Goal: Task Accomplishment & Management: Complete application form

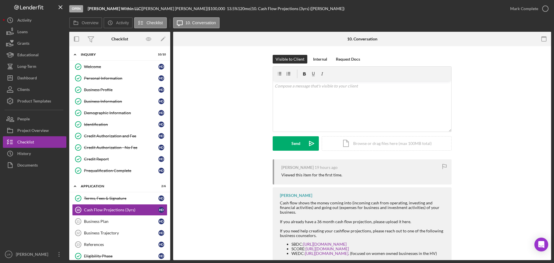
scroll to position [104, 0]
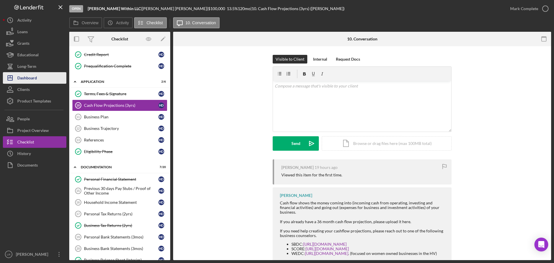
click at [43, 78] on button "Icon/Dashboard Dashboard" at bounding box center [34, 78] width 63 height 12
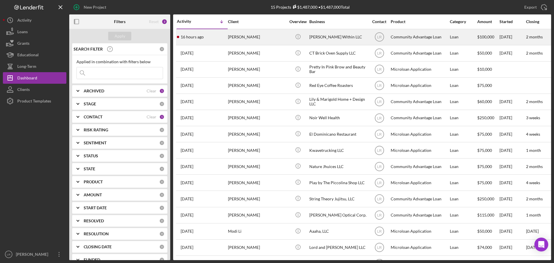
click at [241, 35] on div "[PERSON_NAME]" at bounding box center [257, 36] width 58 height 15
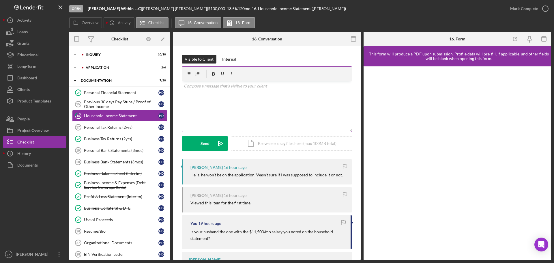
click at [255, 113] on div "v Color teal Color pink Remove color Add row above Add row below Add column bef…" at bounding box center [267, 106] width 170 height 51
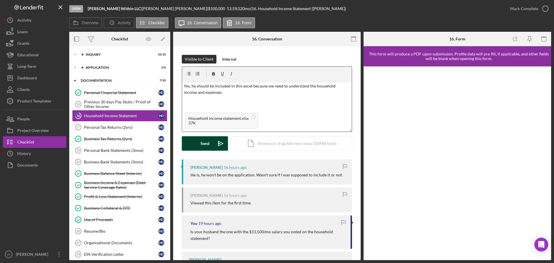
click at [206, 143] on div "Send" at bounding box center [205, 143] width 9 height 14
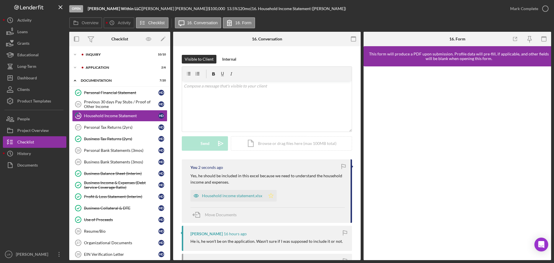
click at [269, 195] on icon "Icon/Star" at bounding box center [271, 196] width 12 height 12
click at [541, 9] on icon "button" at bounding box center [545, 8] width 14 height 14
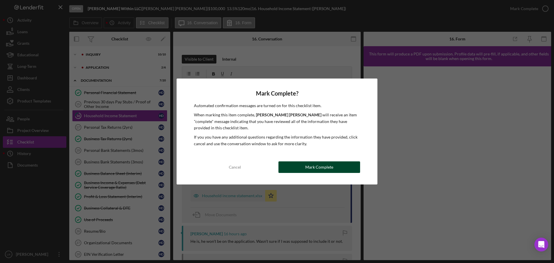
click at [340, 166] on button "Mark Complete" at bounding box center [319, 167] width 82 height 12
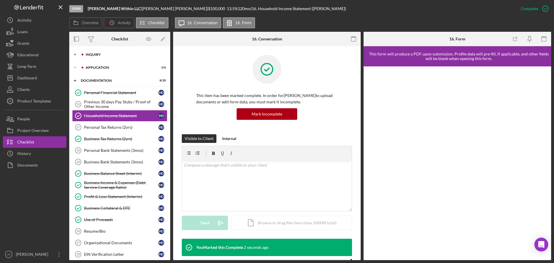
click at [94, 52] on div "Icon/Expander Inquiry 10 / 10" at bounding box center [119, 55] width 101 height 12
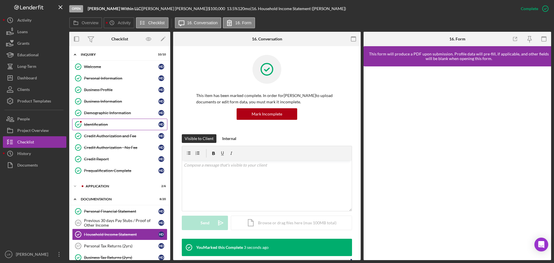
click at [93, 123] on div "Identification" at bounding box center [121, 124] width 74 height 5
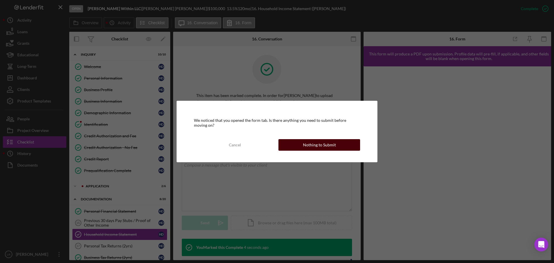
click at [315, 147] on div "Nothing to Submit" at bounding box center [319, 145] width 33 height 12
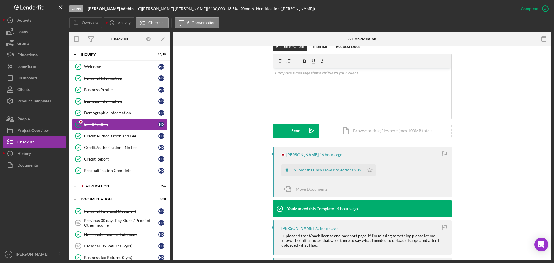
scroll to position [144, 0]
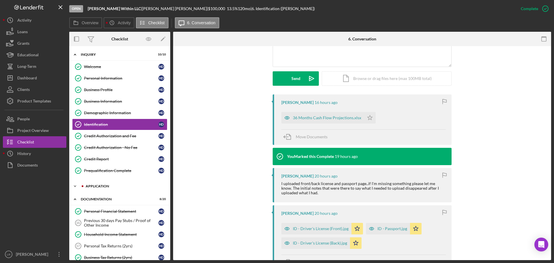
click at [99, 186] on div "Application" at bounding box center [124, 185] width 77 height 3
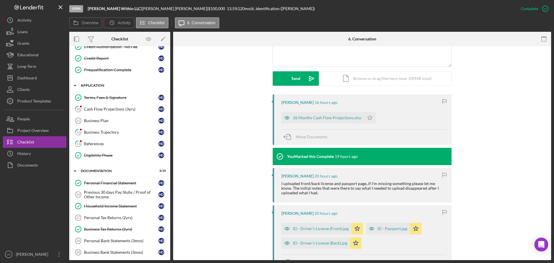
scroll to position [115, 0]
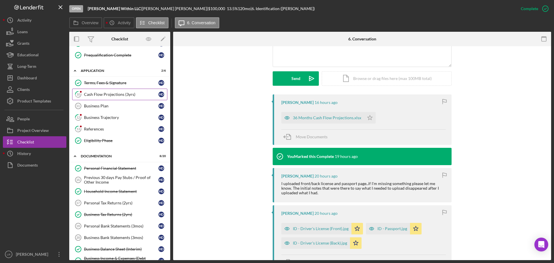
click at [118, 93] on div "Cash Flow Projections (3yrs)" at bounding box center [121, 94] width 74 height 5
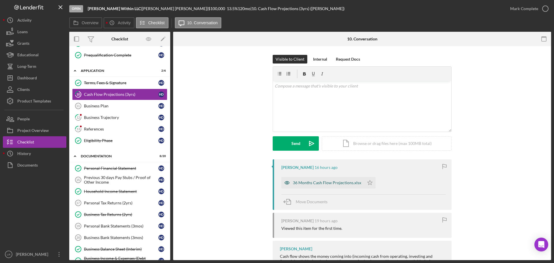
click at [315, 183] on div "36 Months Cash Flow Projections.xlsx" at bounding box center [327, 182] width 68 height 5
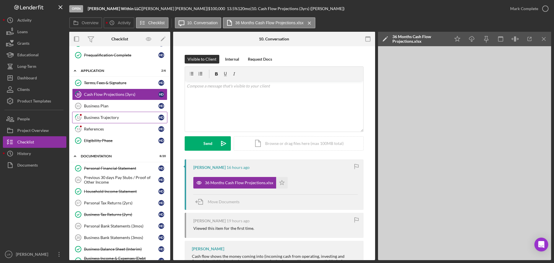
click at [104, 120] on div "Business Trajectory" at bounding box center [121, 117] width 74 height 5
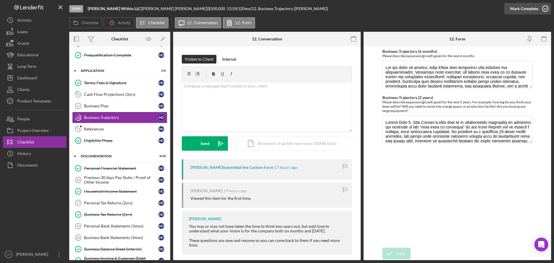
click at [521, 8] on div "Mark Complete" at bounding box center [524, 9] width 28 height 12
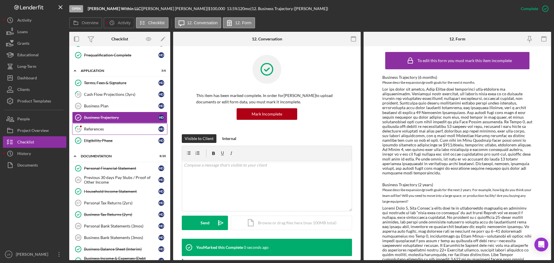
click at [100, 130] on div "References" at bounding box center [121, 129] width 74 height 5
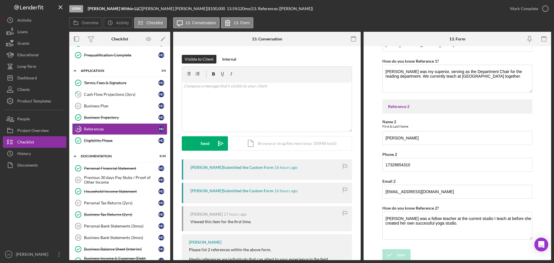
scroll to position [118, 0]
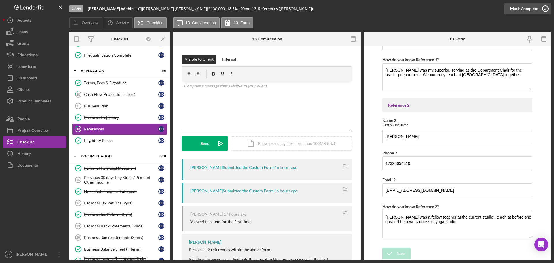
click at [530, 8] on div "Mark Complete" at bounding box center [524, 9] width 28 height 12
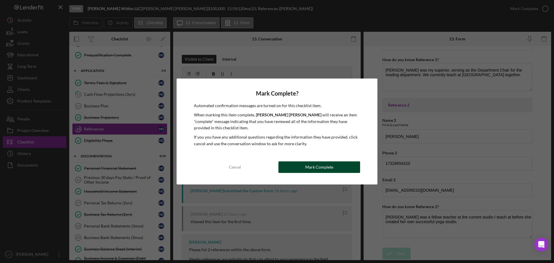
click at [307, 167] on div "Mark Complete" at bounding box center [319, 167] width 28 height 12
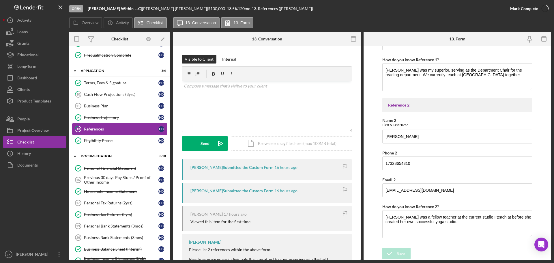
scroll to position [141, 0]
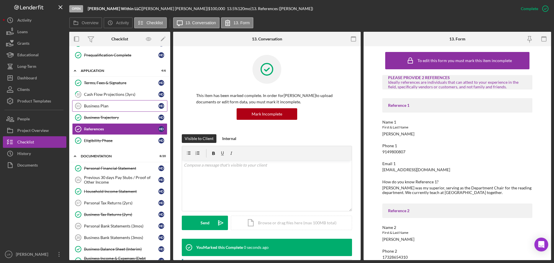
click at [103, 108] on div "Business Plan" at bounding box center [121, 106] width 74 height 5
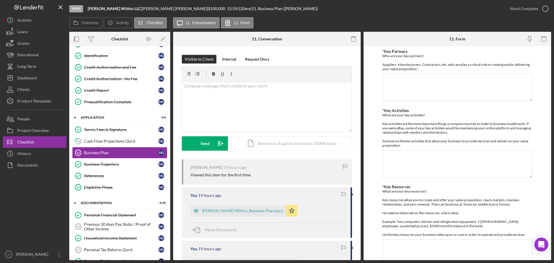
scroll to position [115, 0]
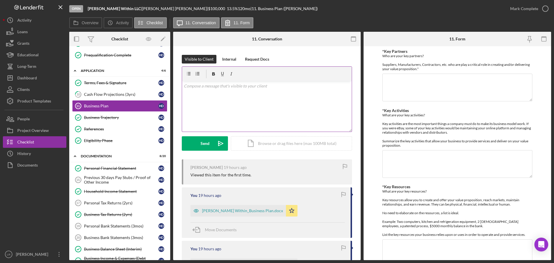
click at [282, 94] on div "v Color teal Color pink Remove color Add row above Add row below Add column bef…" at bounding box center [267, 106] width 170 height 51
click at [203, 144] on div "Send" at bounding box center [205, 143] width 9 height 14
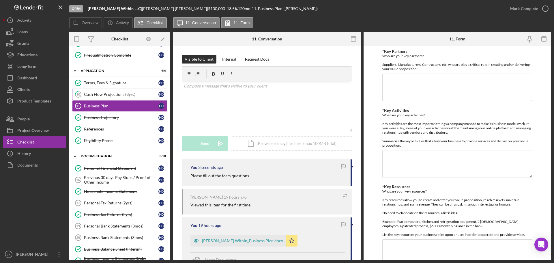
click at [126, 94] on div "Cash Flow Projections (3yrs)" at bounding box center [121, 94] width 74 height 5
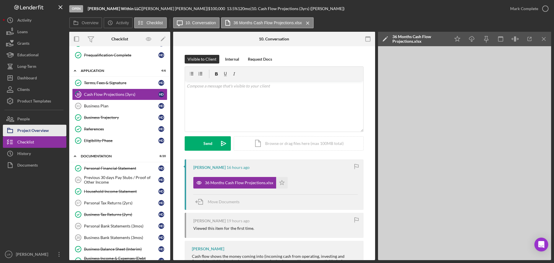
click at [36, 130] on div "Project Overview" at bounding box center [32, 131] width 31 height 13
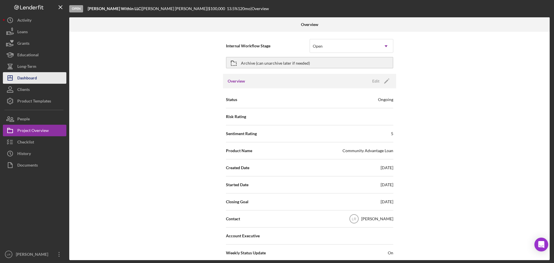
click at [50, 73] on button "Icon/Dashboard Dashboard" at bounding box center [34, 78] width 63 height 12
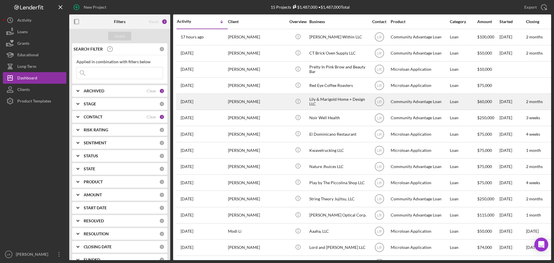
click at [266, 106] on div "[PERSON_NAME]" at bounding box center [257, 101] width 58 height 15
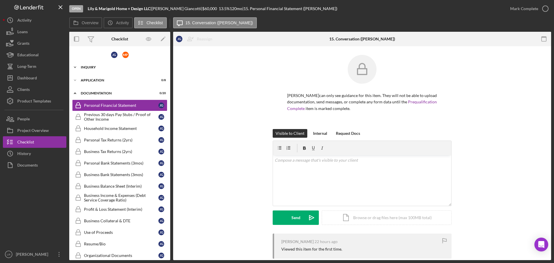
click at [103, 65] on div "Icon/Expander Inquiry 10 / 16" at bounding box center [119, 67] width 101 height 12
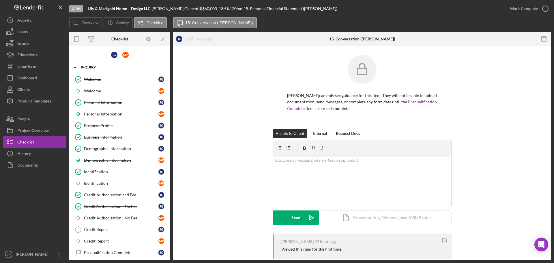
click at [103, 65] on div "Icon/Expander Inquiry 10 / 16" at bounding box center [119, 67] width 101 height 12
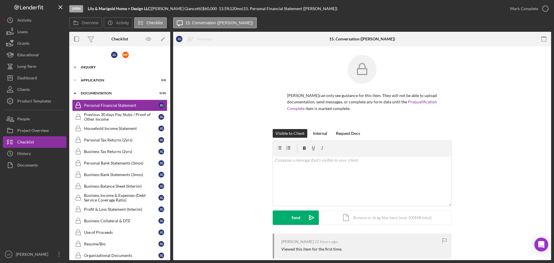
click at [103, 66] on div "Inquiry" at bounding box center [122, 67] width 82 height 3
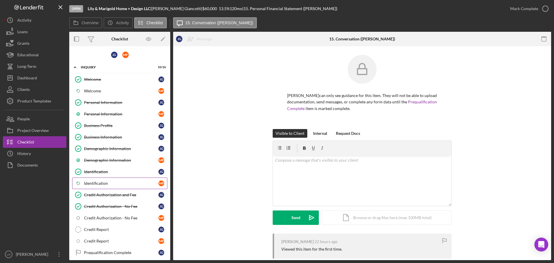
click at [124, 181] on div "Identification" at bounding box center [121, 183] width 74 height 5
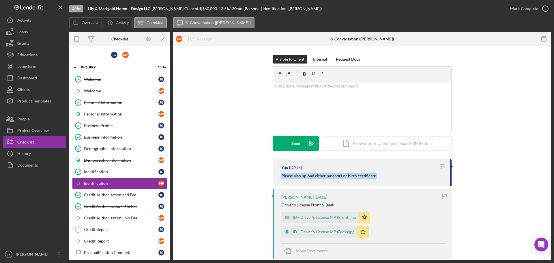
drag, startPoint x: 378, startPoint y: 178, endPoint x: 272, endPoint y: 176, distance: 106.2
click at [273, 176] on div "You [DATE] Please also upload either passport or birth certificate." at bounding box center [362, 172] width 179 height 27
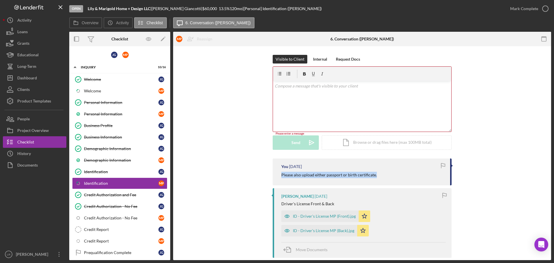
copy p "Please also upload either passport or birth certificate."
click at [315, 91] on div "v Color teal Color pink Remove color Add row above Add row below Add column bef…" at bounding box center [362, 106] width 178 height 51
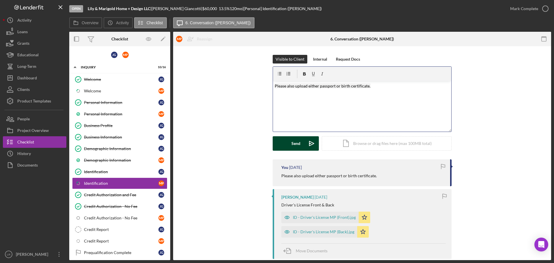
click at [297, 146] on div "Send" at bounding box center [295, 143] width 9 height 14
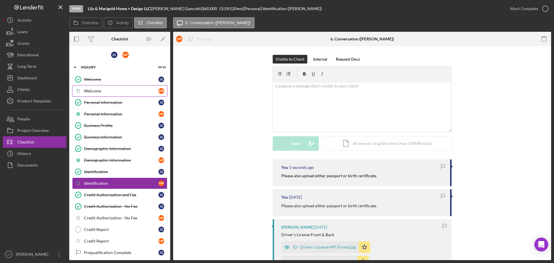
click at [111, 92] on div "Welcome" at bounding box center [121, 91] width 74 height 5
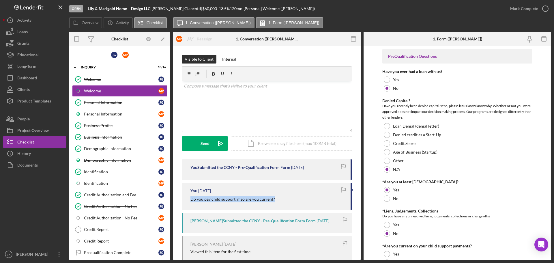
drag, startPoint x: 274, startPoint y: 197, endPoint x: 183, endPoint y: 200, distance: 90.9
click at [183, 200] on div "You [DATE] Do you pay child support, if so are you current?" at bounding box center [267, 196] width 170 height 27
copy p "Do you pay child support, if so are you current?"
click at [263, 104] on div "v Color teal Color pink Remove color Add row above Add row below Add column bef…" at bounding box center [267, 106] width 170 height 51
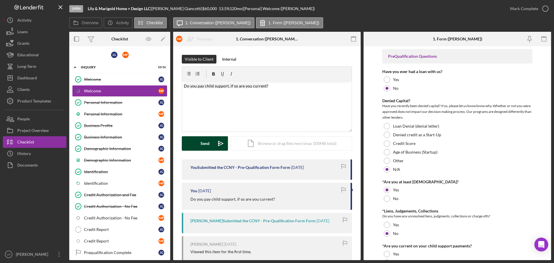
click at [199, 142] on button "Send Icon/icon-invite-send" at bounding box center [205, 143] width 46 height 14
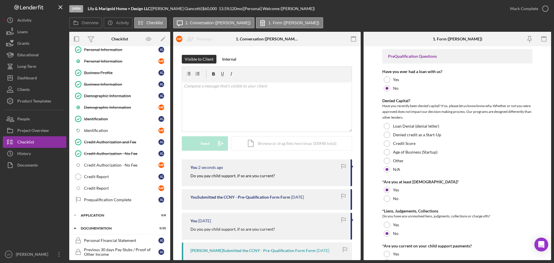
scroll to position [87, 0]
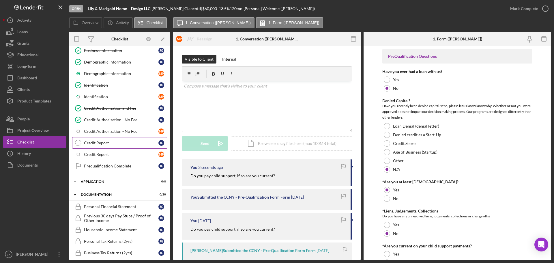
click at [92, 143] on div "Credit Report" at bounding box center [121, 143] width 74 height 5
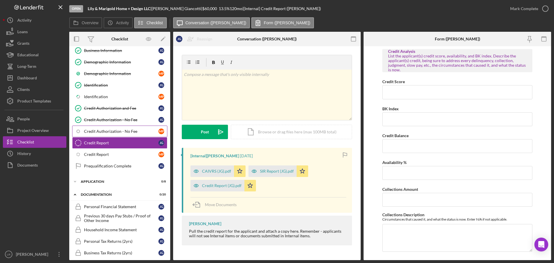
click at [112, 131] on div "Credit Authorization - No Fee" at bounding box center [121, 131] width 74 height 5
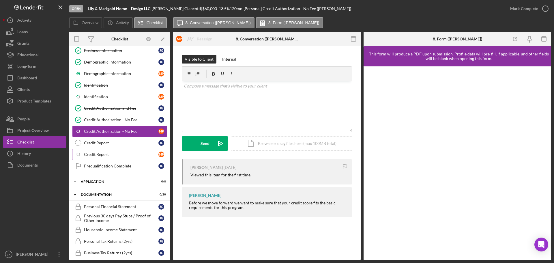
click at [106, 155] on div "Credit Report" at bounding box center [121, 154] width 74 height 5
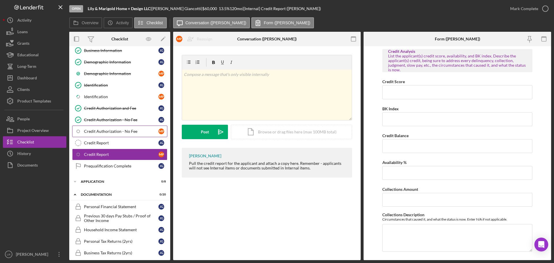
click at [108, 133] on div "Credit Authorization - No Fee" at bounding box center [121, 131] width 74 height 5
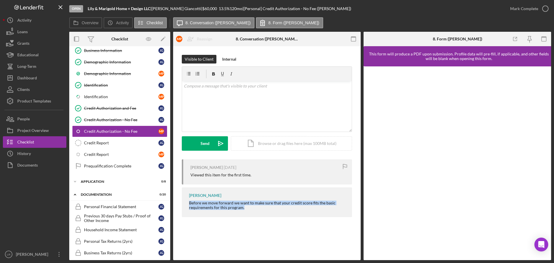
drag, startPoint x: 248, startPoint y: 210, endPoint x: 188, endPoint y: 205, distance: 59.7
click at [188, 205] on div "[PERSON_NAME] Before we move forward we want to make sure that your credit scor…" at bounding box center [267, 202] width 170 height 30
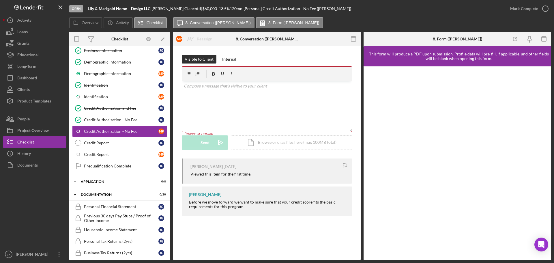
click at [229, 102] on div "v Color teal Color pink Remove color Add row above Add row below Add column bef…" at bounding box center [267, 106] width 170 height 51
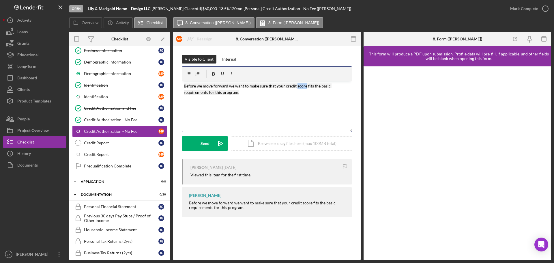
drag, startPoint x: 304, startPoint y: 87, endPoint x: 296, endPoint y: 87, distance: 9.0
click at [296, 87] on mark "Before we move forward we want to make sure that your credit score fits the bas…" at bounding box center [258, 88] width 148 height 11
drag, startPoint x: 205, startPoint y: 145, endPoint x: 254, endPoint y: 98, distance: 67.4
click at [254, 98] on form "v Color teal Color pink Remove color Add row above Add row below Add column bef…" at bounding box center [267, 108] width 170 height 84
click at [254, 95] on p "Before we move forward we want to make sure that your credit history fits the b…" at bounding box center [267, 89] width 167 height 13
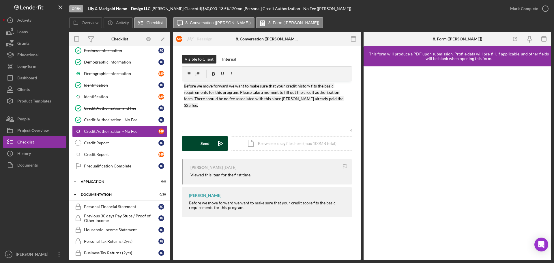
click at [206, 143] on div "Send" at bounding box center [205, 143] width 9 height 14
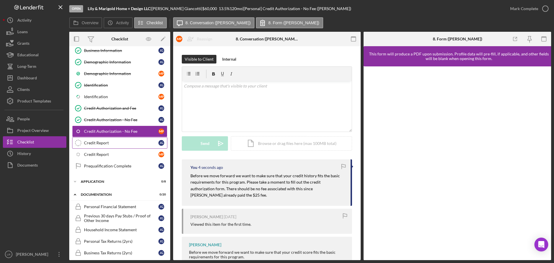
click at [105, 146] on link "Credit Report Credit Report [PERSON_NAME]" at bounding box center [119, 143] width 95 height 12
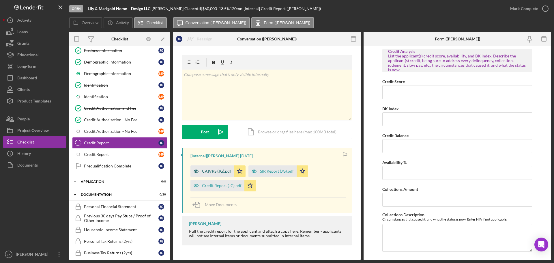
click at [208, 173] on div "CAIVRS (JG).pdf" at bounding box center [216, 171] width 29 height 5
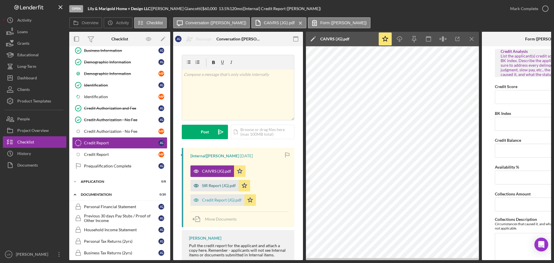
click at [223, 186] on div "SIR Report (JG).pdf" at bounding box center [219, 185] width 34 height 5
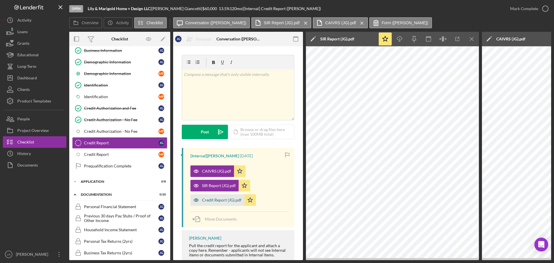
click at [217, 198] on div "Credit Report (JG).pdf" at bounding box center [222, 200] width 40 height 5
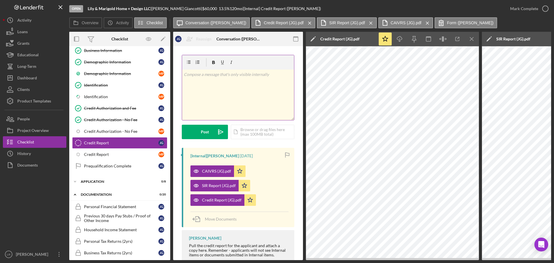
click at [227, 94] on div "v Color teal Color pink Remove color Add row above Add row below Add column bef…" at bounding box center [238, 95] width 112 height 51
click at [472, 40] on icon "Icon/Menu Close" at bounding box center [471, 39] width 13 height 13
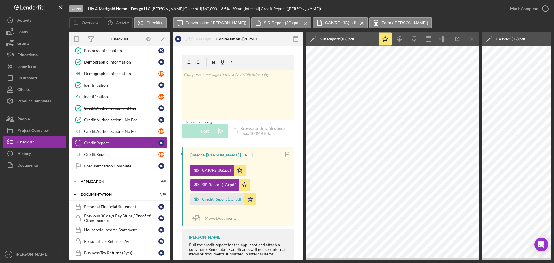
click at [472, 40] on icon "Icon/Menu Close" at bounding box center [471, 39] width 13 height 13
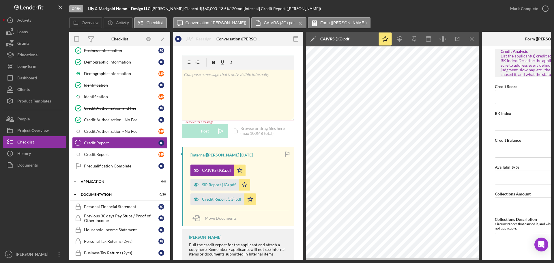
click at [472, 40] on icon "Icon/Menu Close" at bounding box center [471, 39] width 13 height 13
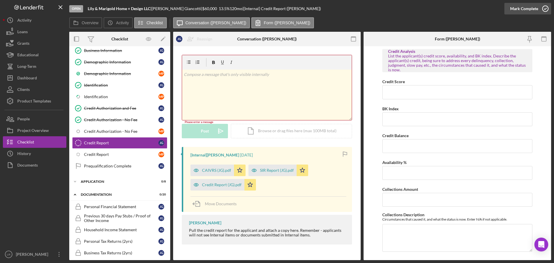
click at [518, 8] on div "Mark Complete" at bounding box center [524, 9] width 28 height 12
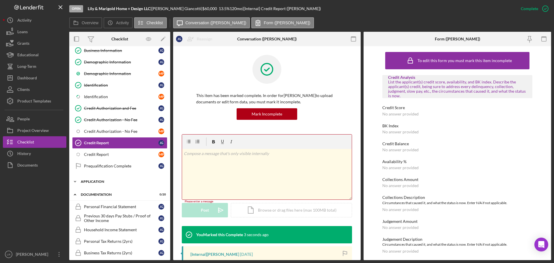
click at [96, 181] on div "Application" at bounding box center [122, 181] width 82 height 3
click at [125, 204] on div "Terms and Signature - No Fee" at bounding box center [121, 205] width 74 height 5
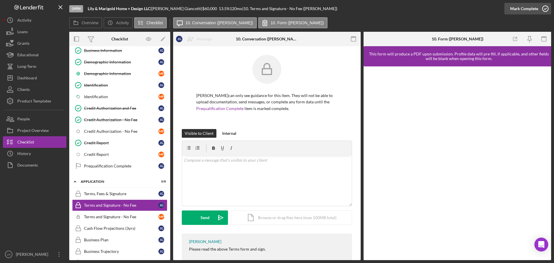
click at [521, 9] on div "Mark Complete" at bounding box center [524, 9] width 28 height 12
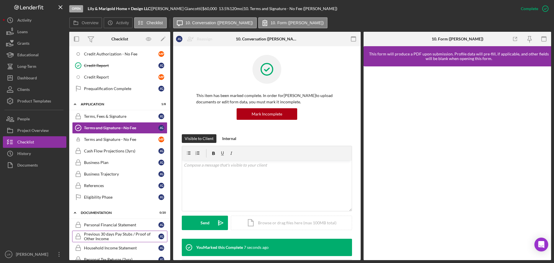
scroll to position [173, 0]
